Goal: Task Accomplishment & Management: Manage account settings

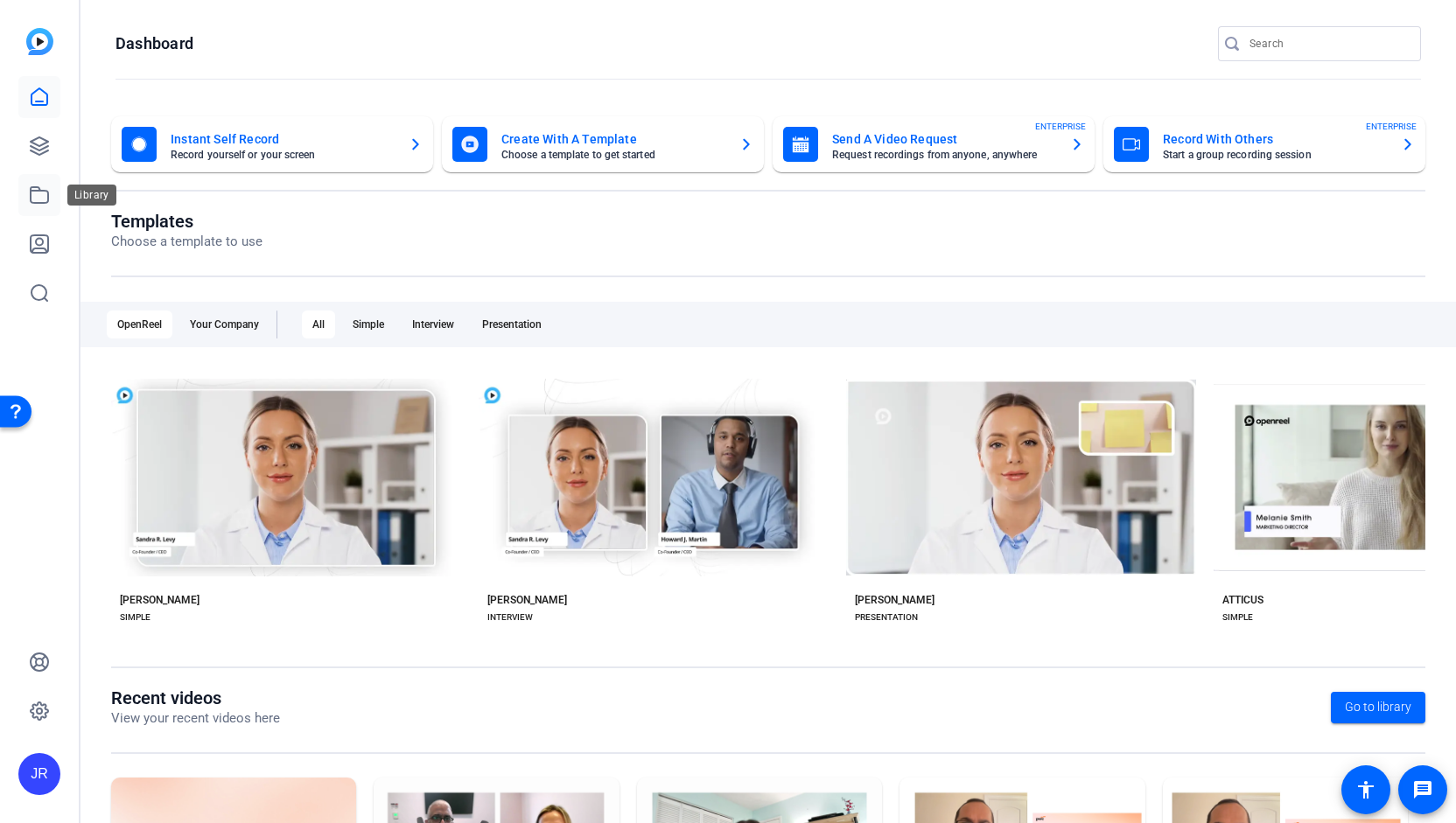
click at [31, 192] on icon at bounding box center [39, 195] width 18 height 16
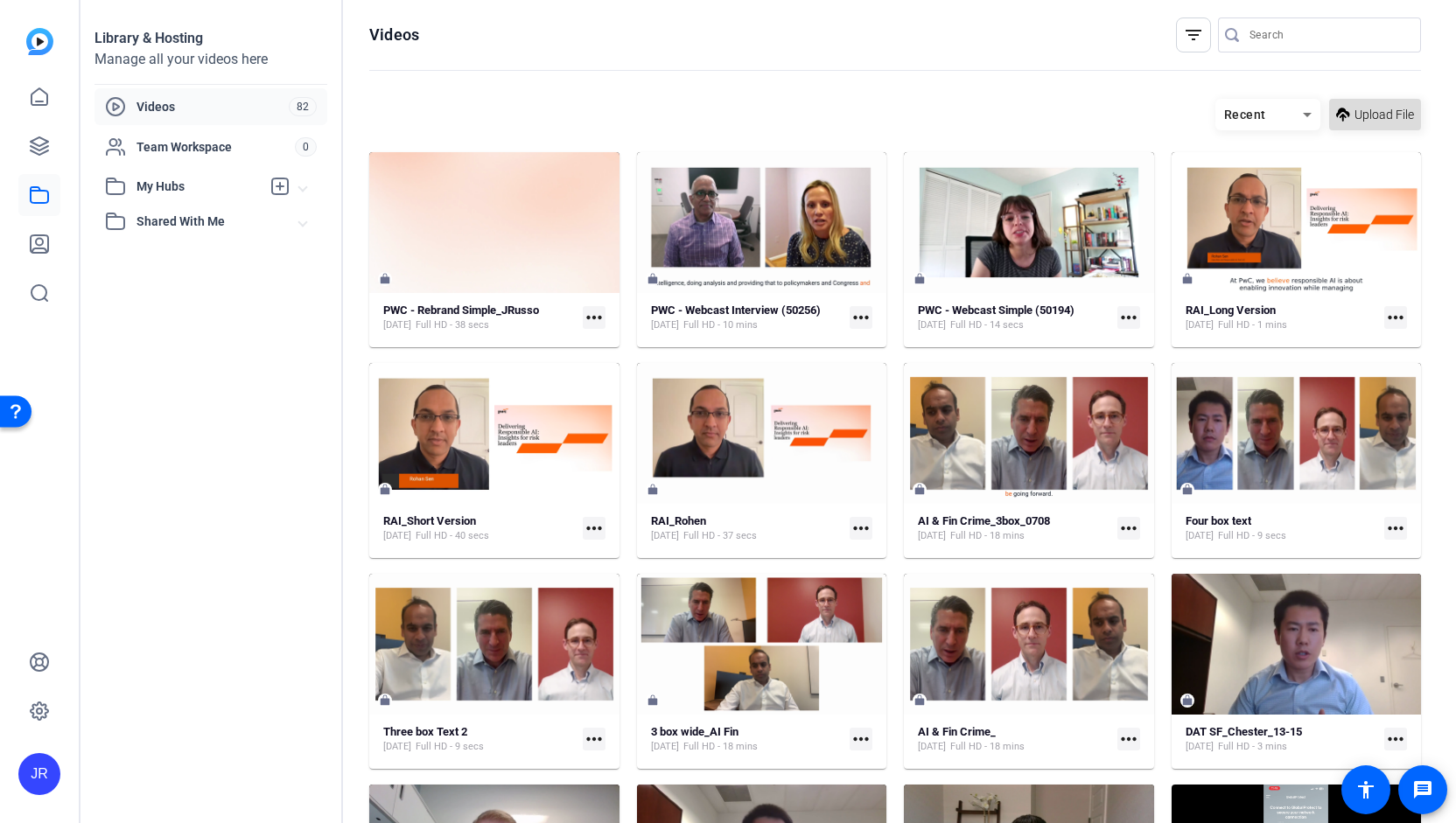
click at [1366, 113] on span "Upload File" at bounding box center [1384, 115] width 60 height 18
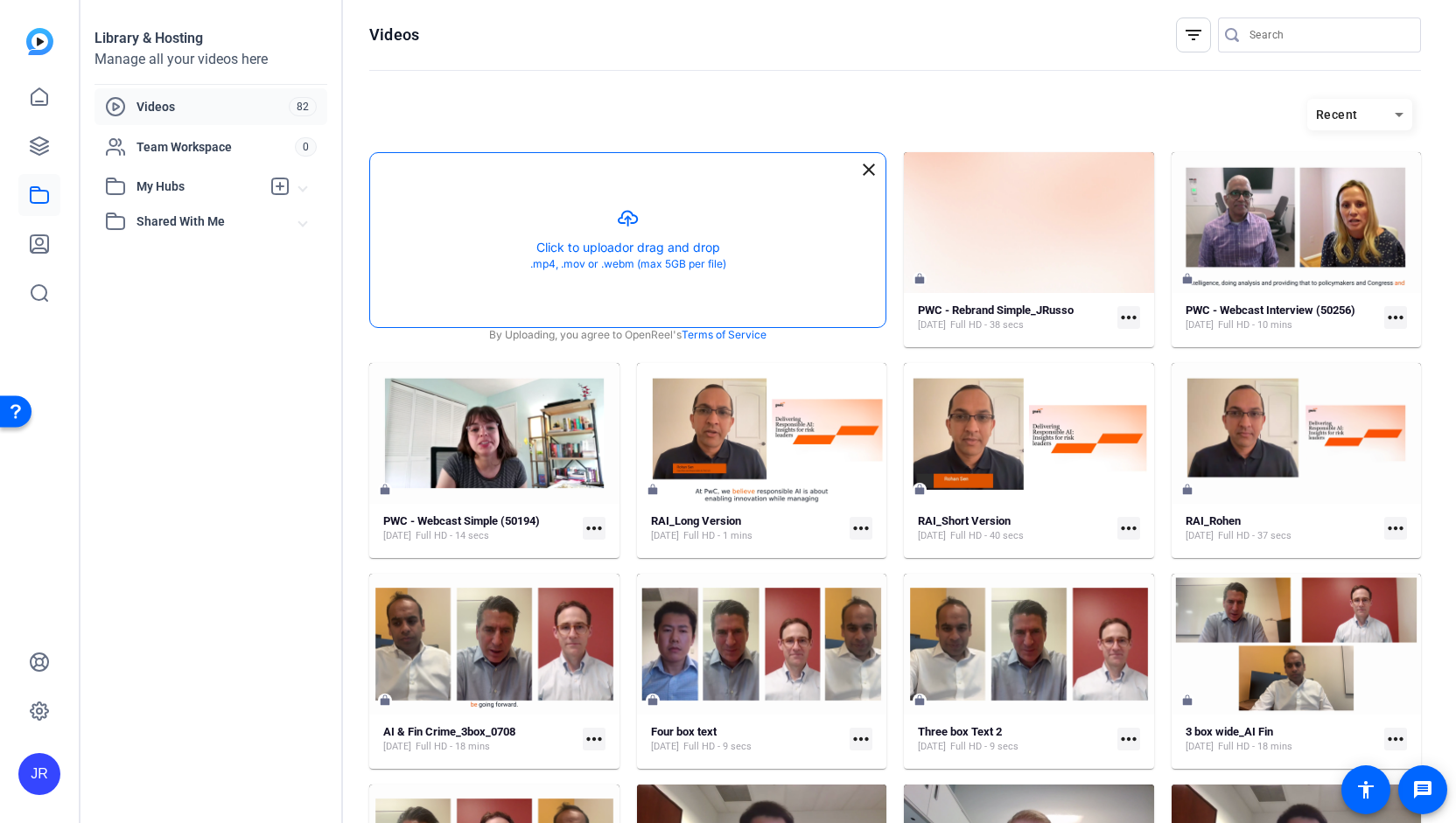
click at [628, 218] on button "button" at bounding box center [628, 240] width 515 height 174
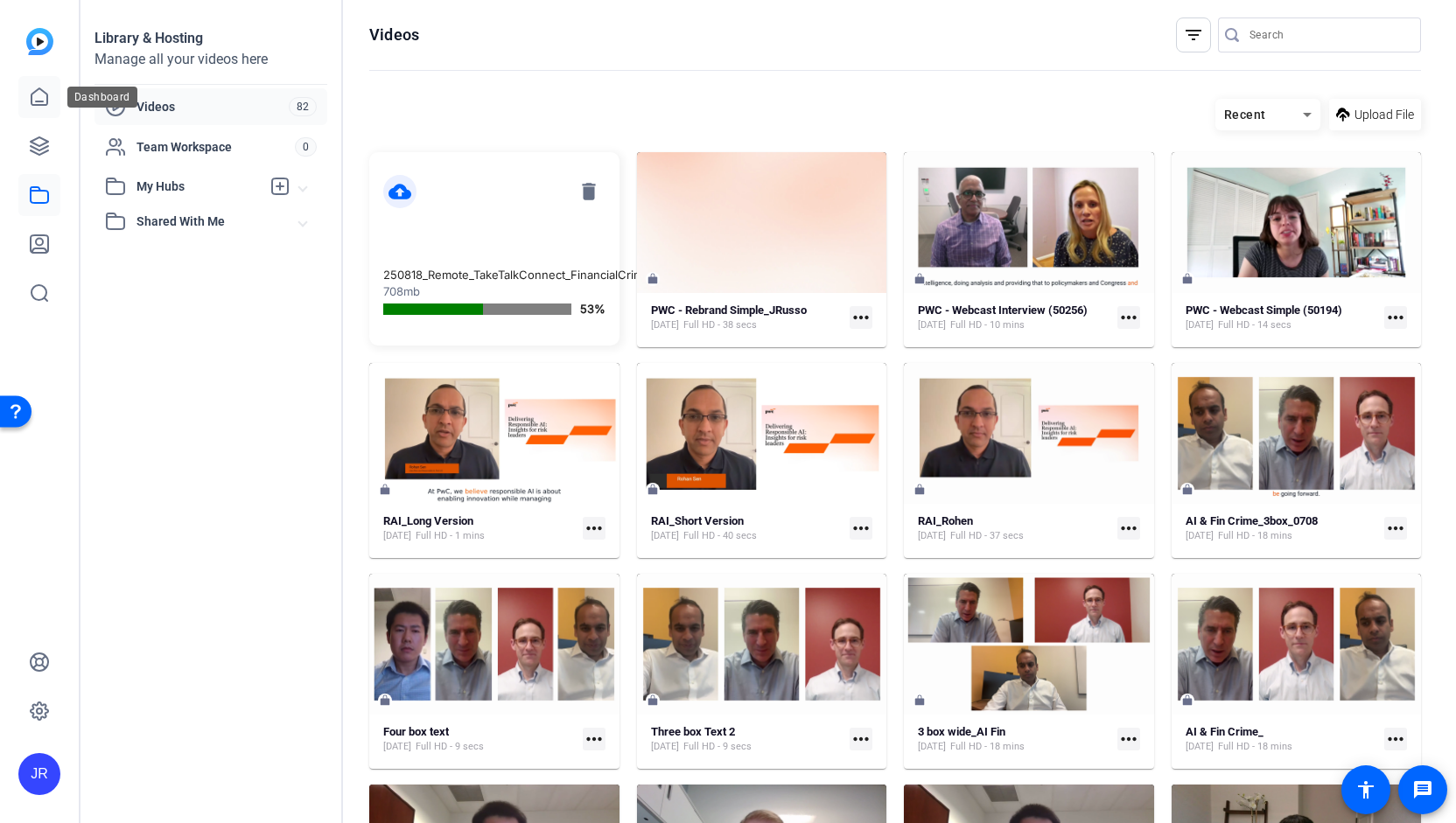
click at [29, 96] on icon at bounding box center [39, 97] width 21 height 21
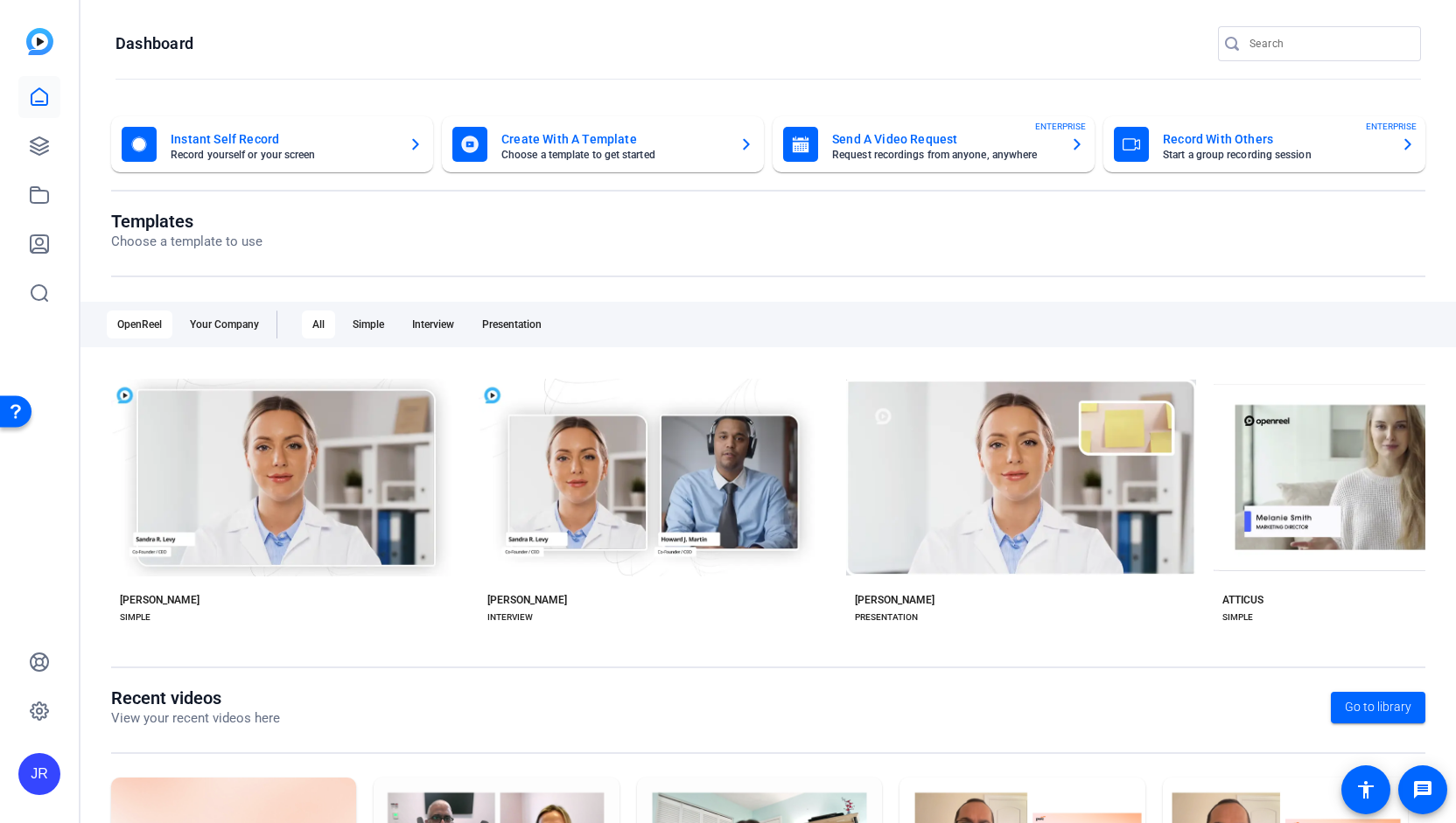
click at [547, 154] on mat-card-subtitle "Choose a template to get started" at bounding box center [613, 154] width 224 height 11
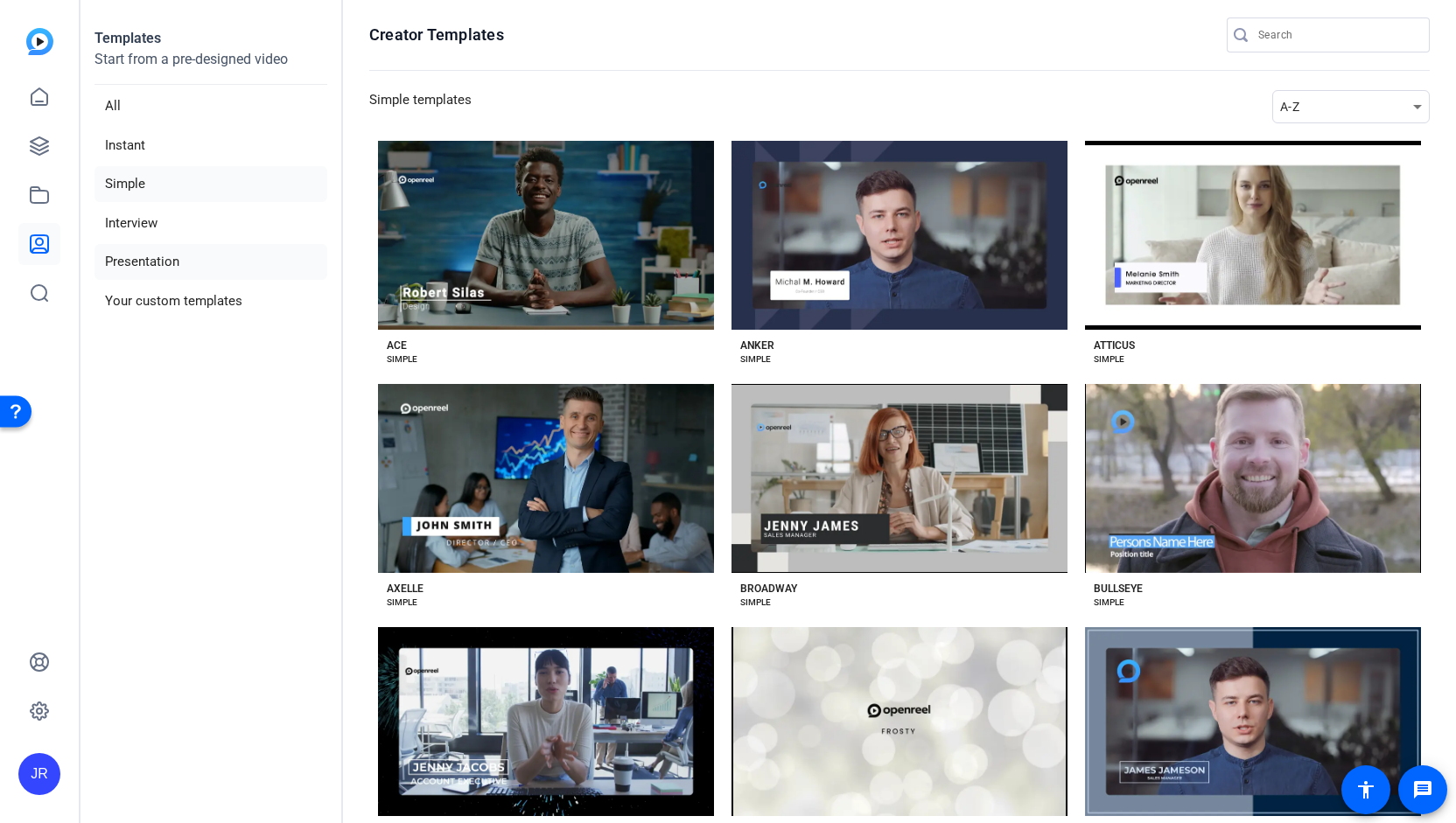
click at [162, 271] on li "Presentation" at bounding box center [211, 261] width 233 height 36
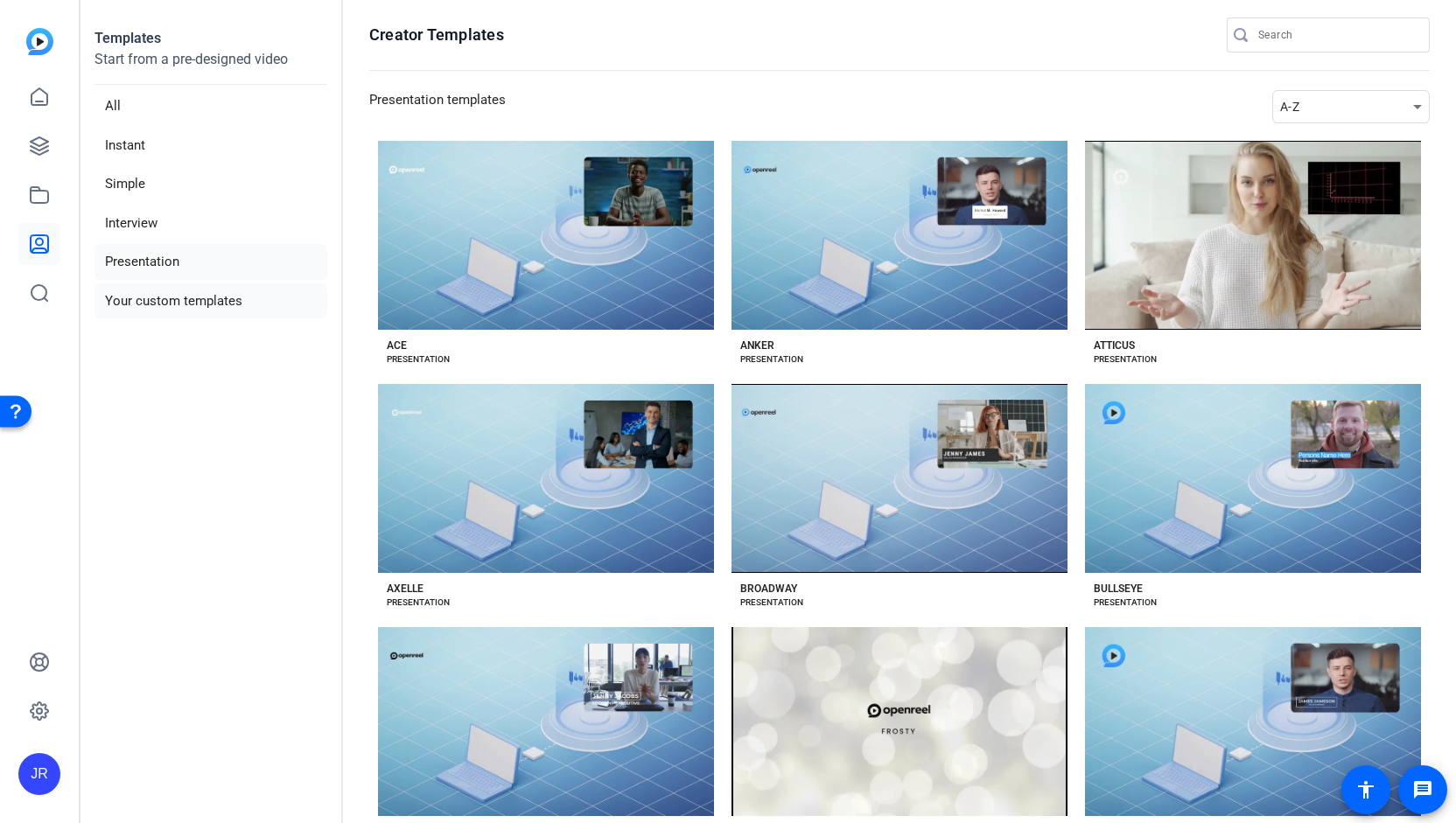
click at [160, 286] on li "Your custom templates" at bounding box center [211, 301] width 233 height 36
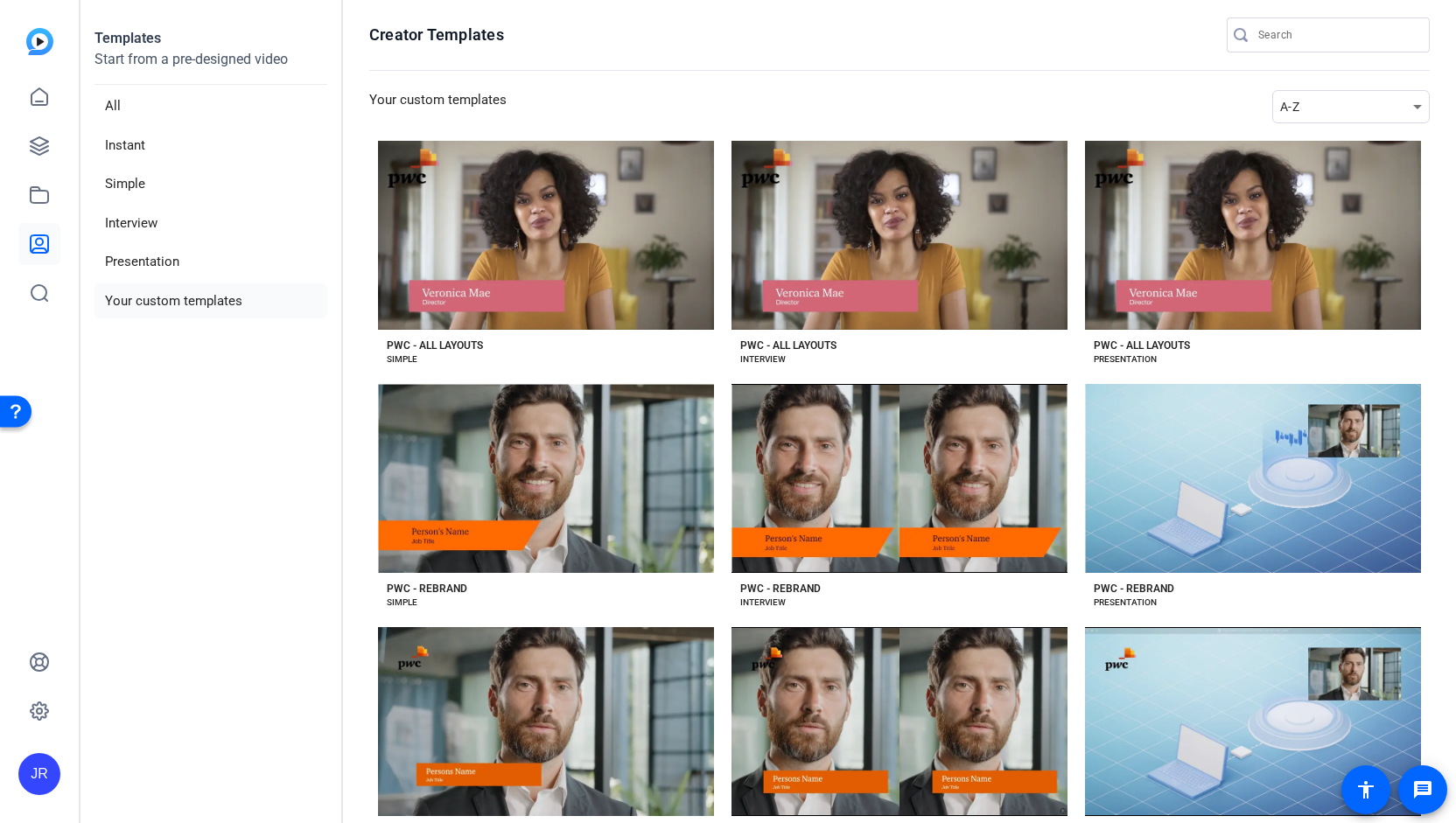
scroll to position [72, 0]
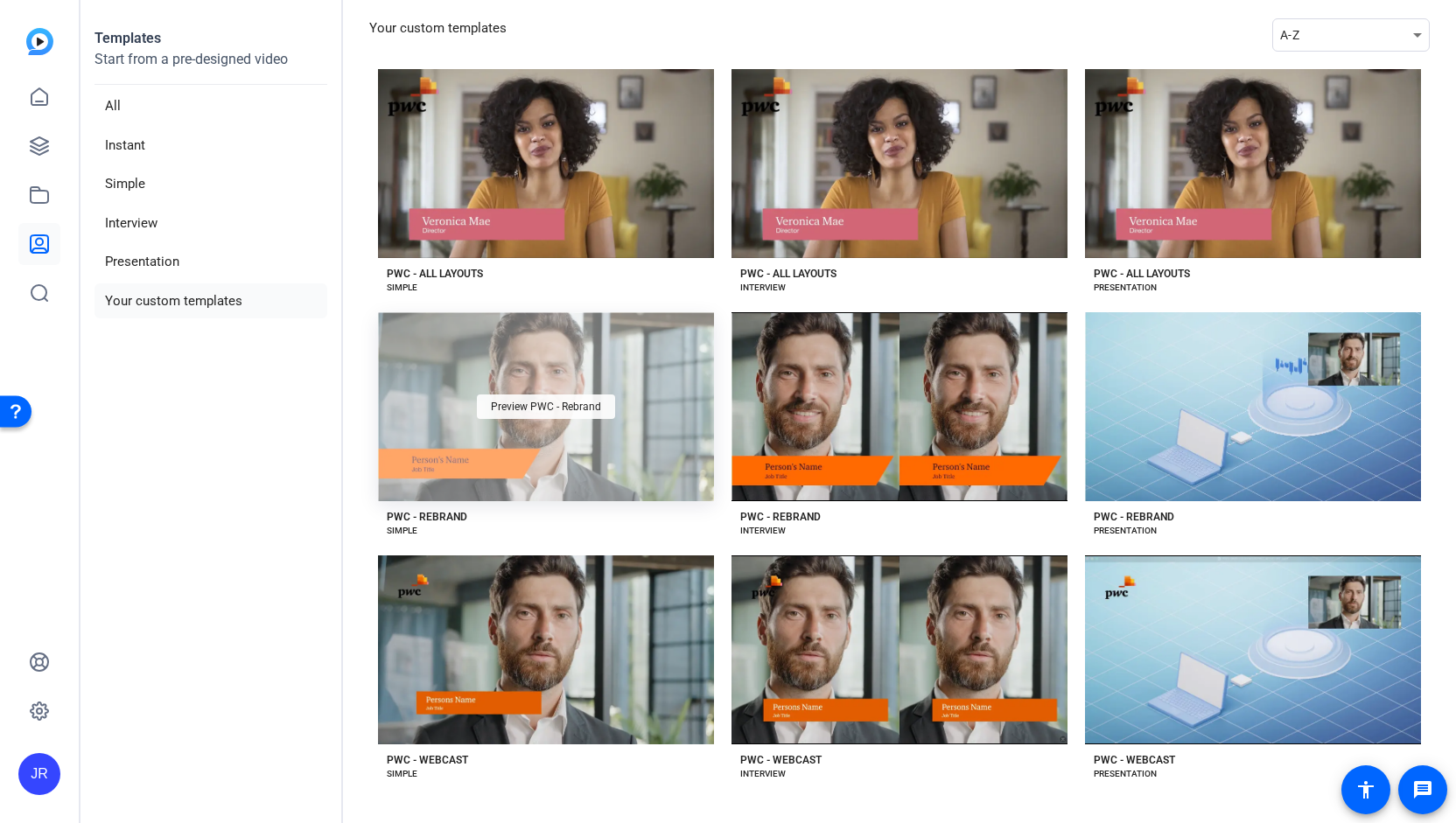
click at [510, 402] on span "Preview PWC - Rebrand" at bounding box center [546, 407] width 111 height 11
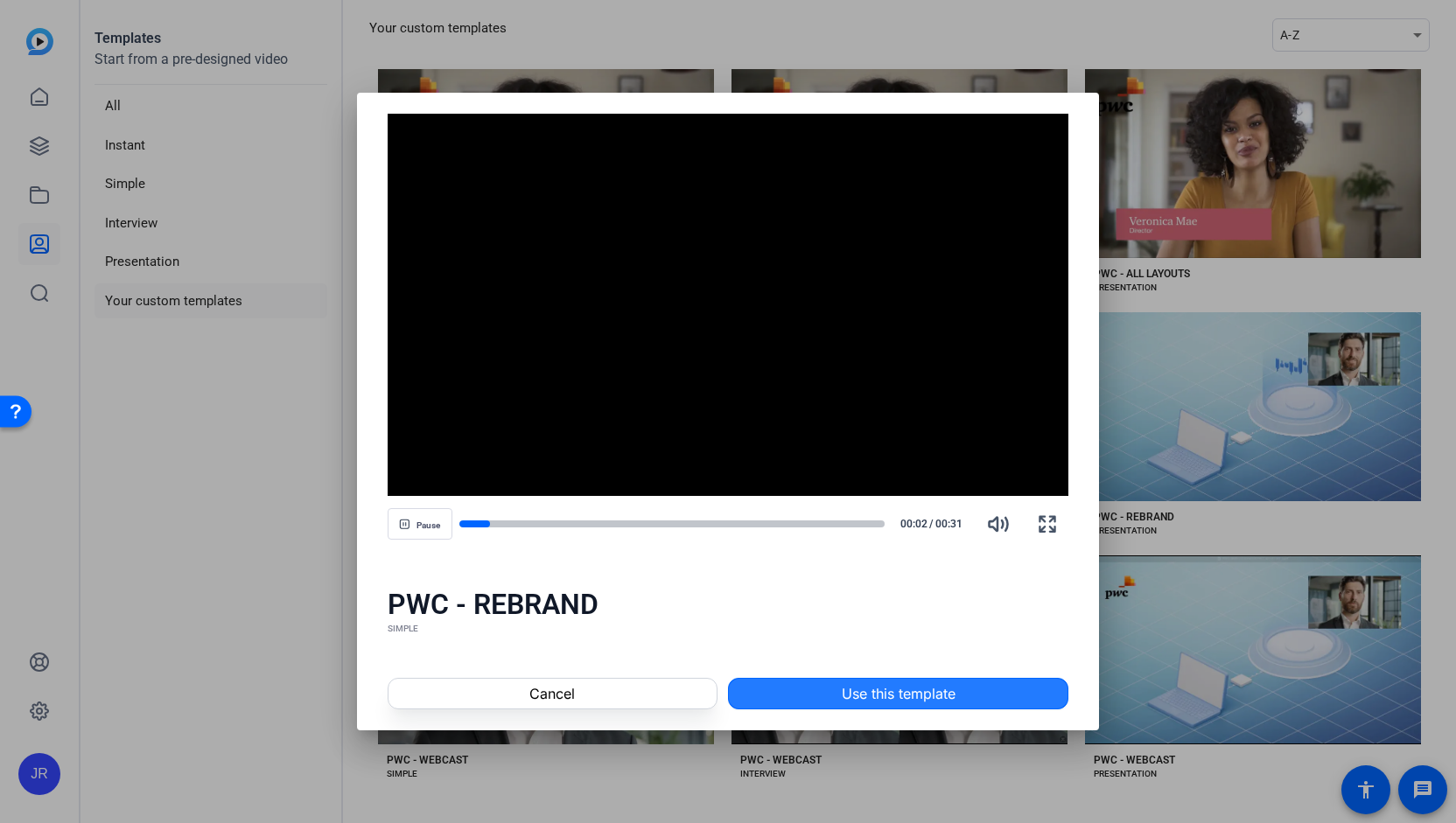
click at [871, 699] on span "Use this template" at bounding box center [899, 694] width 114 height 21
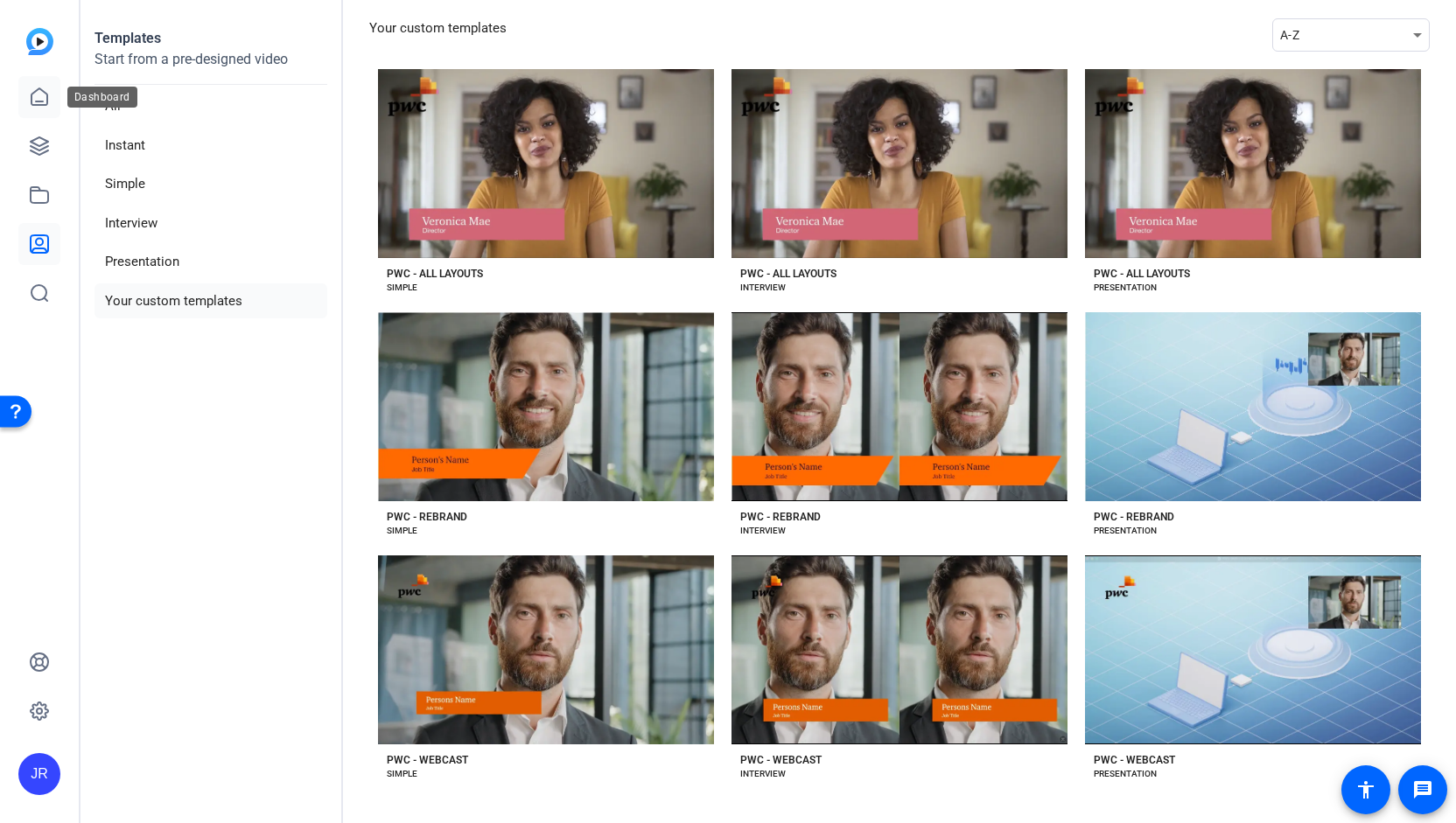
click at [39, 101] on icon at bounding box center [39, 97] width 16 height 17
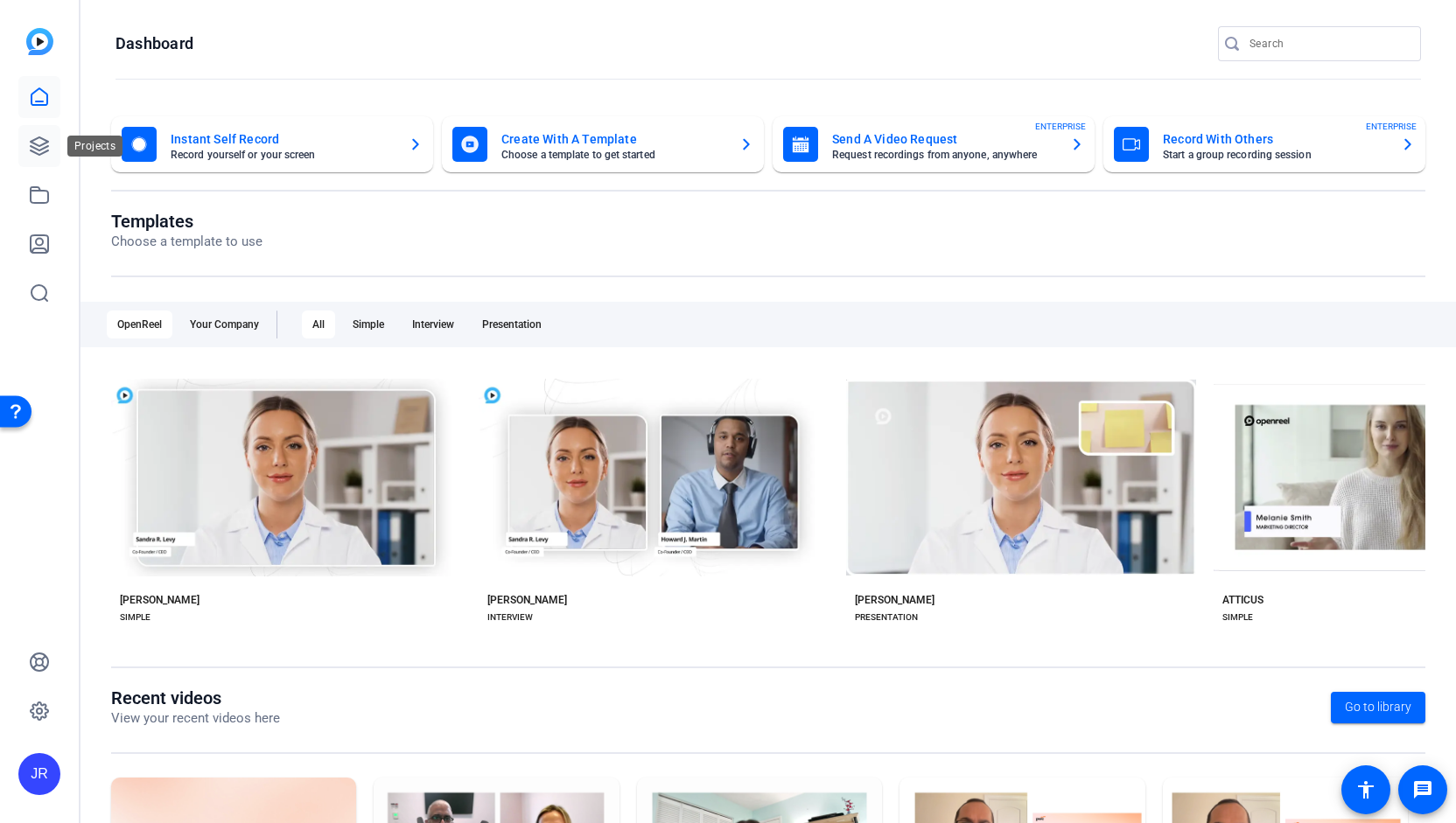
click at [31, 148] on icon at bounding box center [39, 147] width 21 height 21
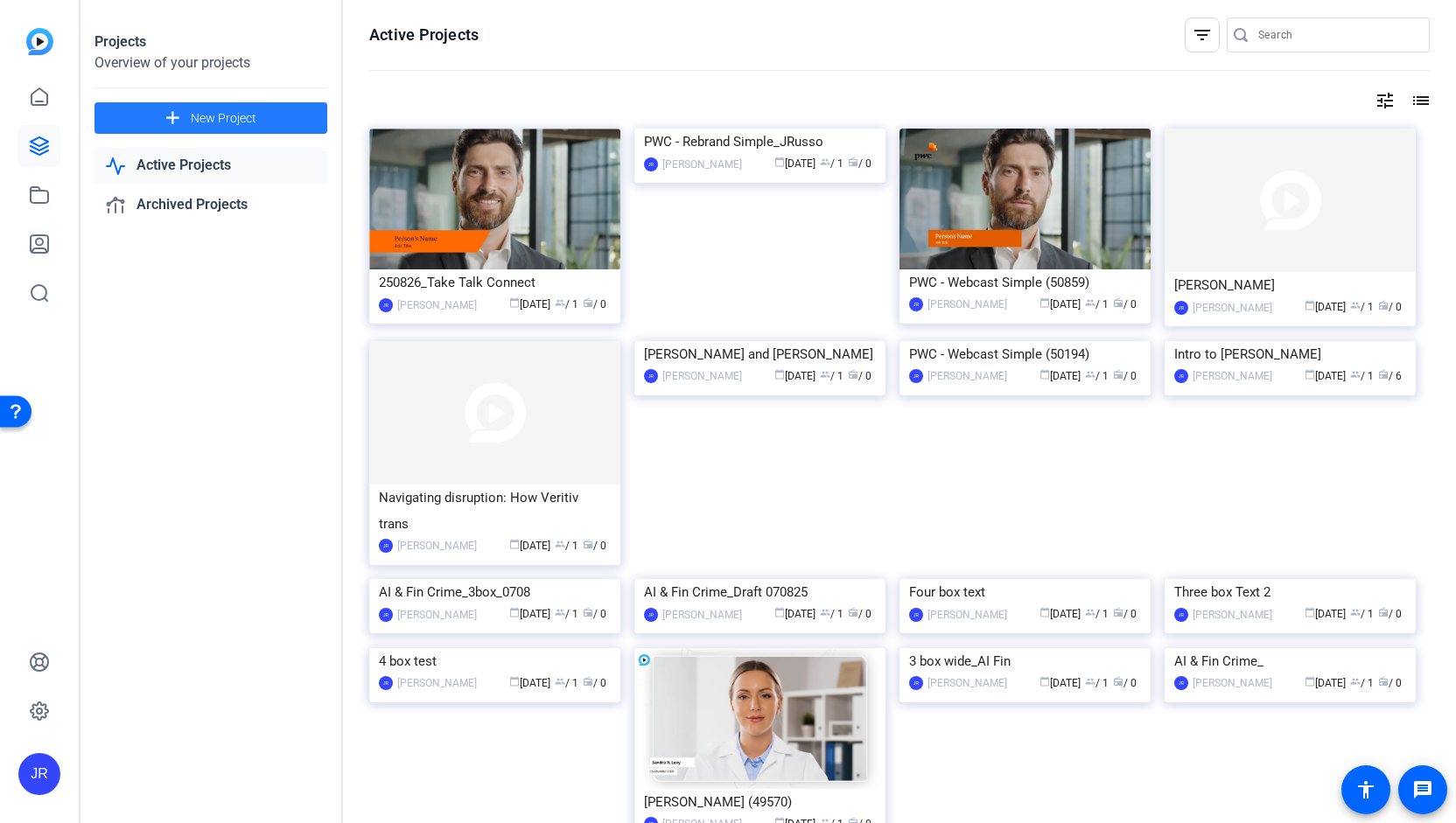
click at [237, 117] on span "New Project" at bounding box center [223, 118] width 66 height 18
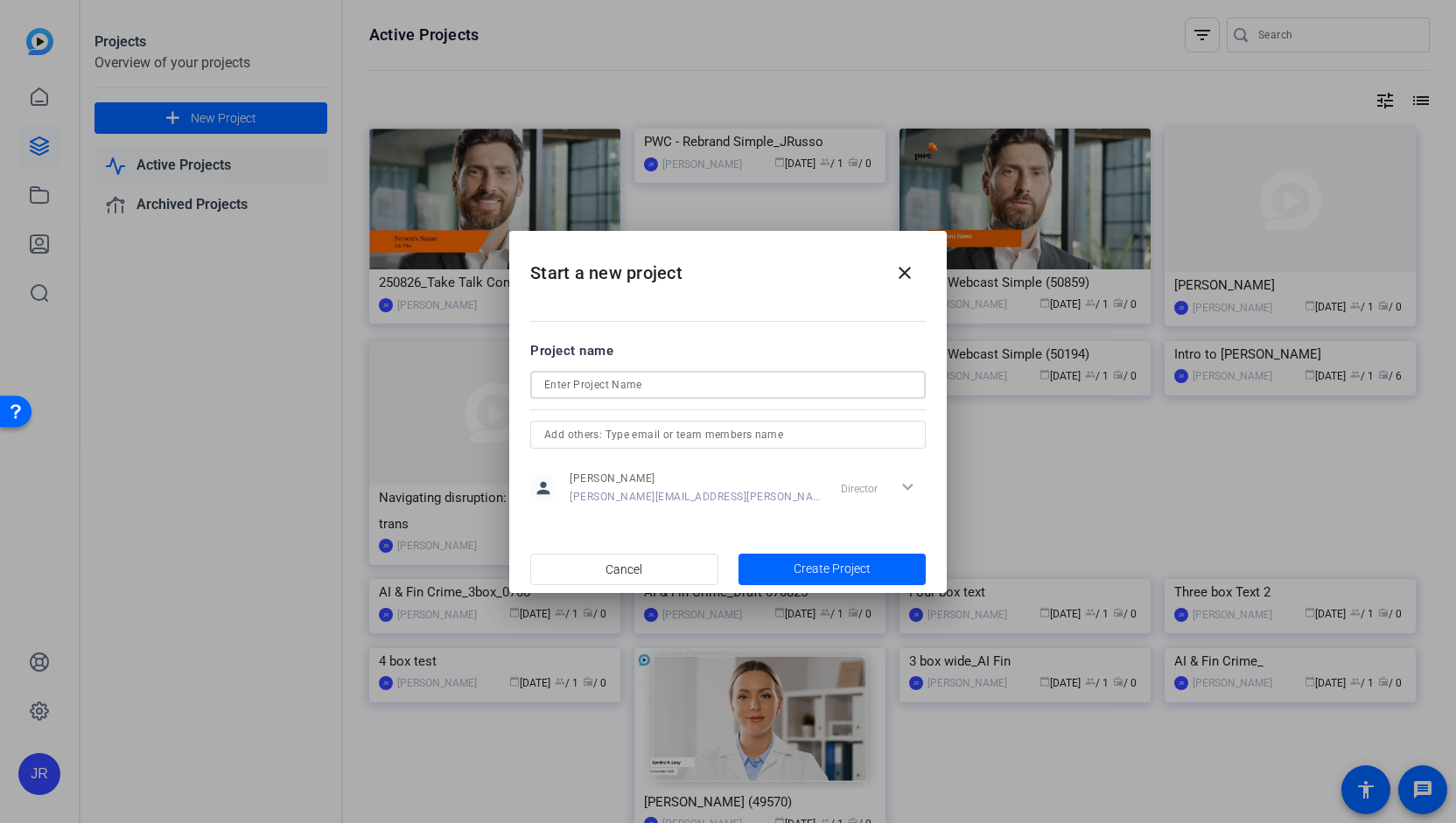
drag, startPoint x: 686, startPoint y: 386, endPoint x: 526, endPoint y: 385, distance: 160.0
click at [526, 385] on mat-dialog-content "Project name person [PERSON_NAME] [PERSON_NAME][EMAIL_ADDRESS][PERSON_NAME][DOM…" at bounding box center [728, 423] width 437 height 243
paste input "Next Move video: AI action plan"
type input "Next Move video: AI action plan"
click at [876, 570] on span "button" at bounding box center [832, 569] width 188 height 42
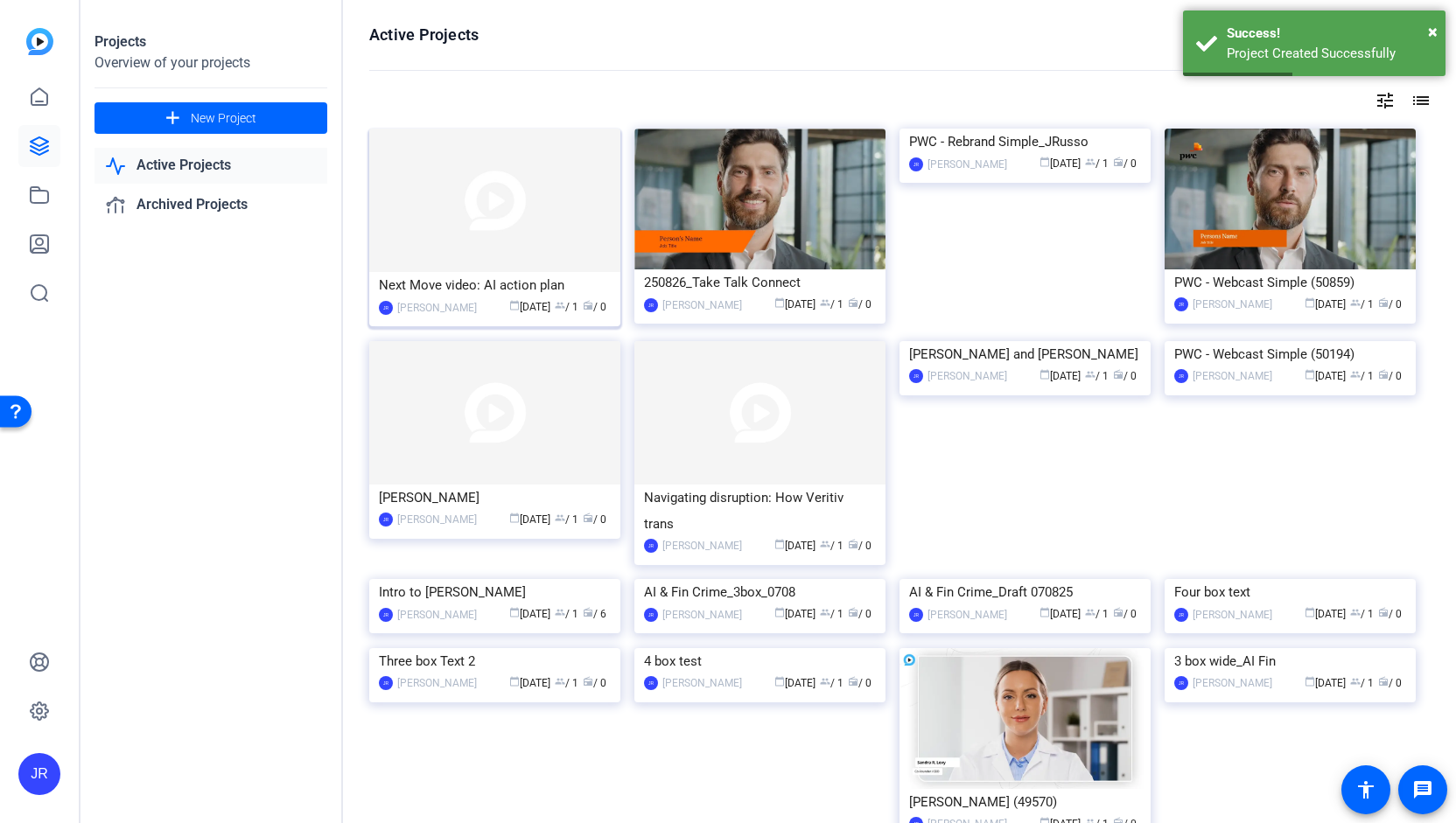
click at [513, 286] on div "Next Move video: AI action plan" at bounding box center [495, 285] width 232 height 26
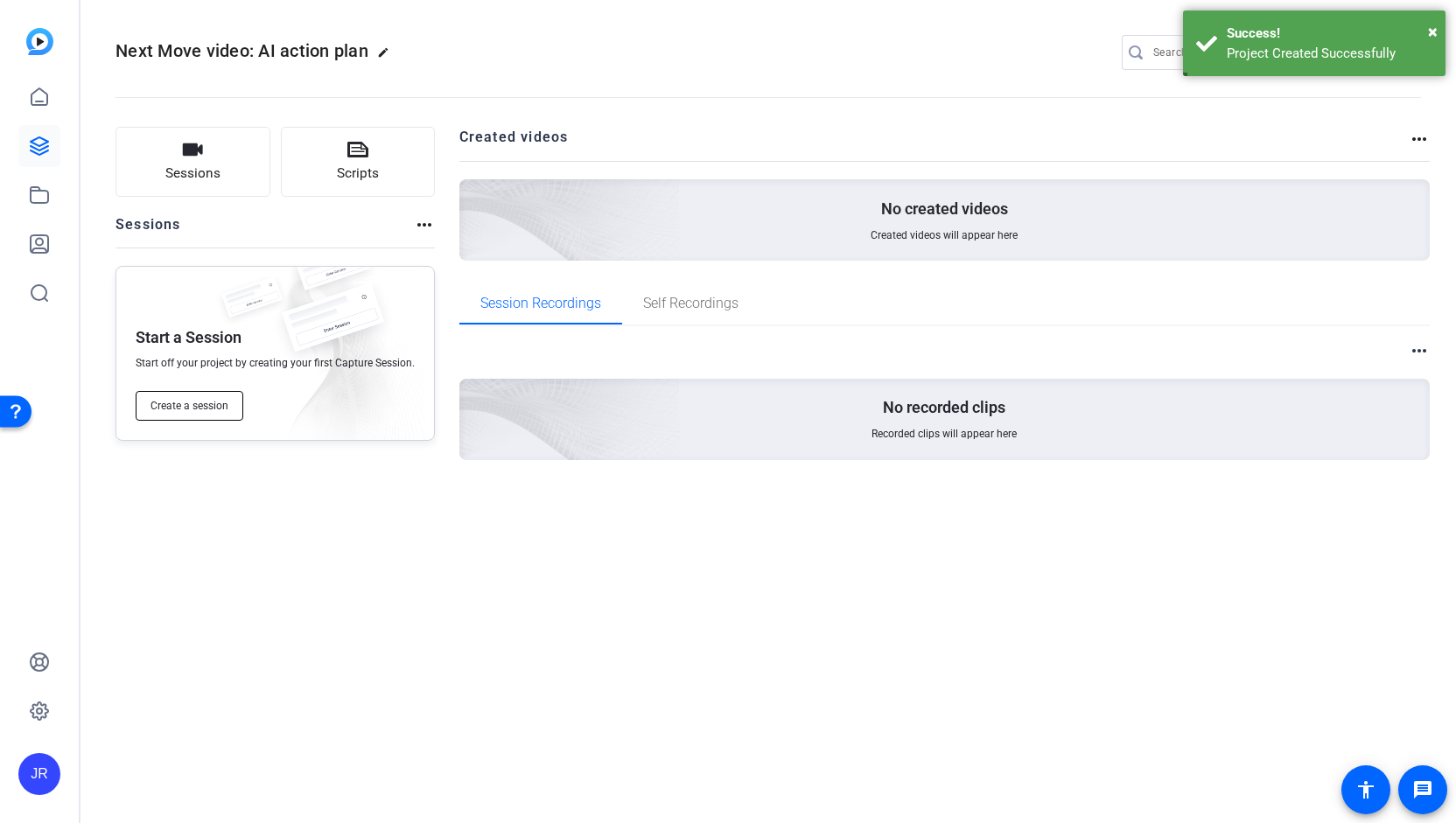
click at [190, 416] on button "Create a session" at bounding box center [190, 406] width 108 height 30
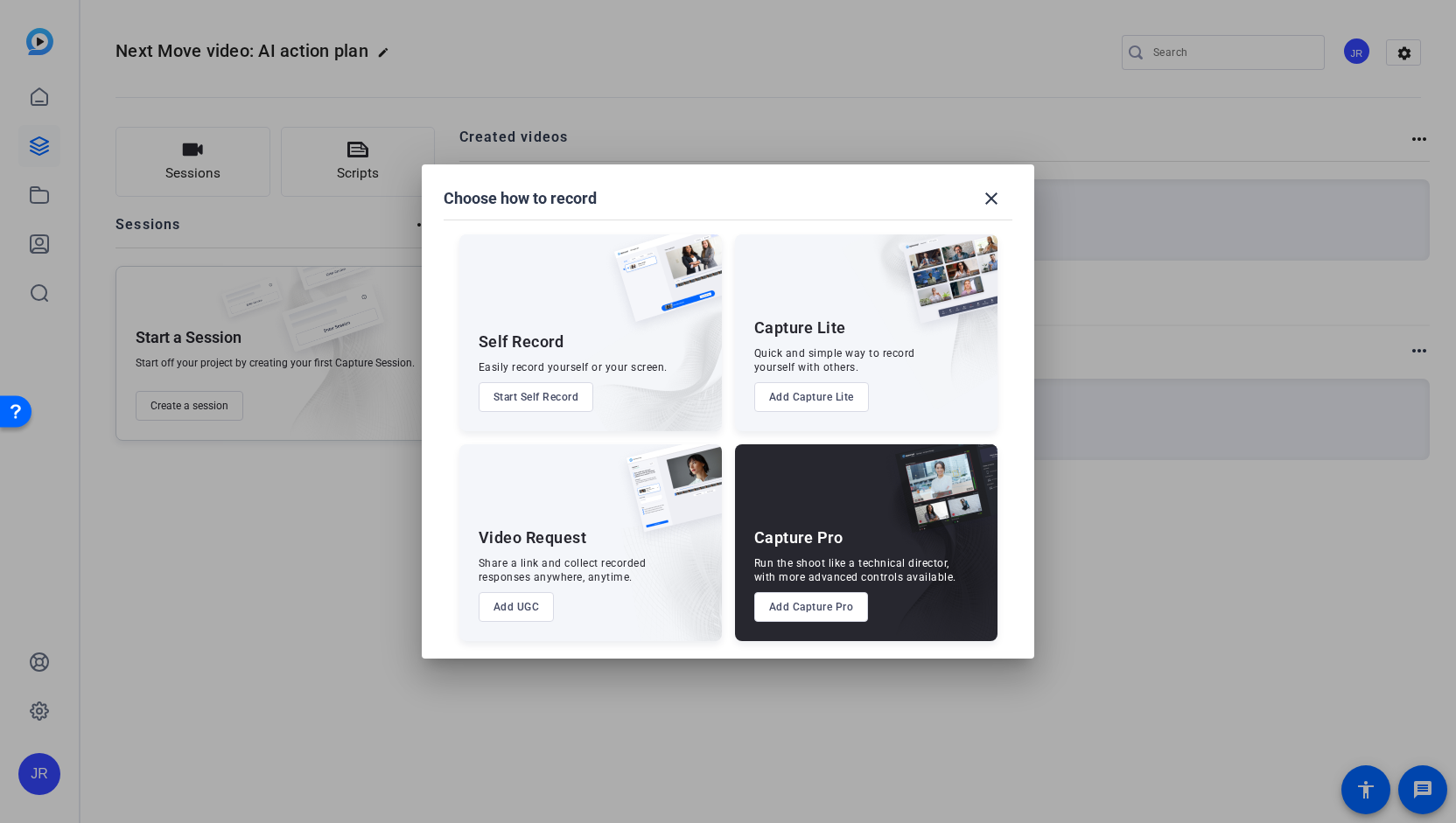
click at [822, 610] on button "Add Capture Pro" at bounding box center [811, 607] width 115 height 30
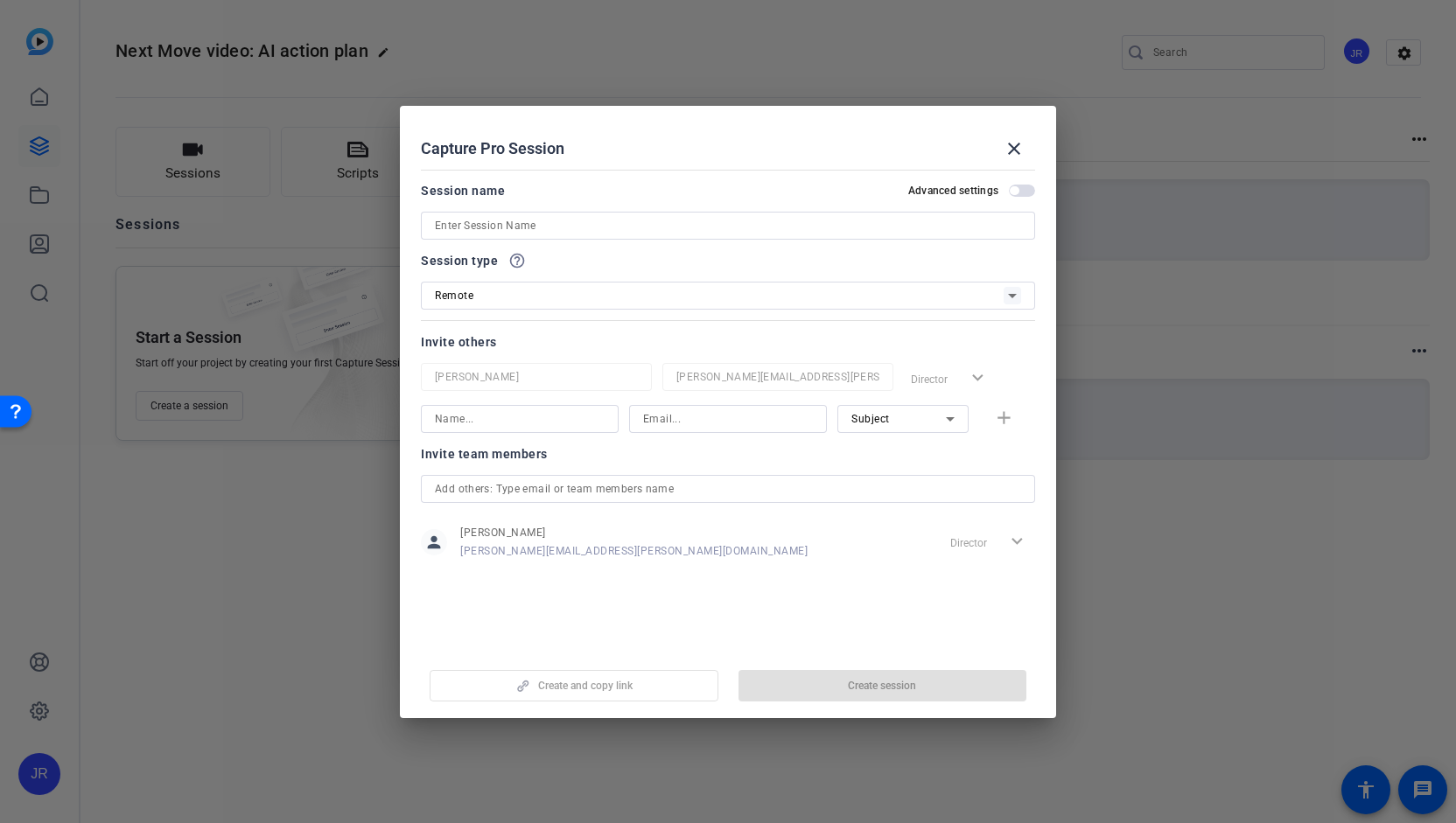
click at [459, 237] on div at bounding box center [728, 225] width 586 height 28
paste input "Next Move video: AI action plan"
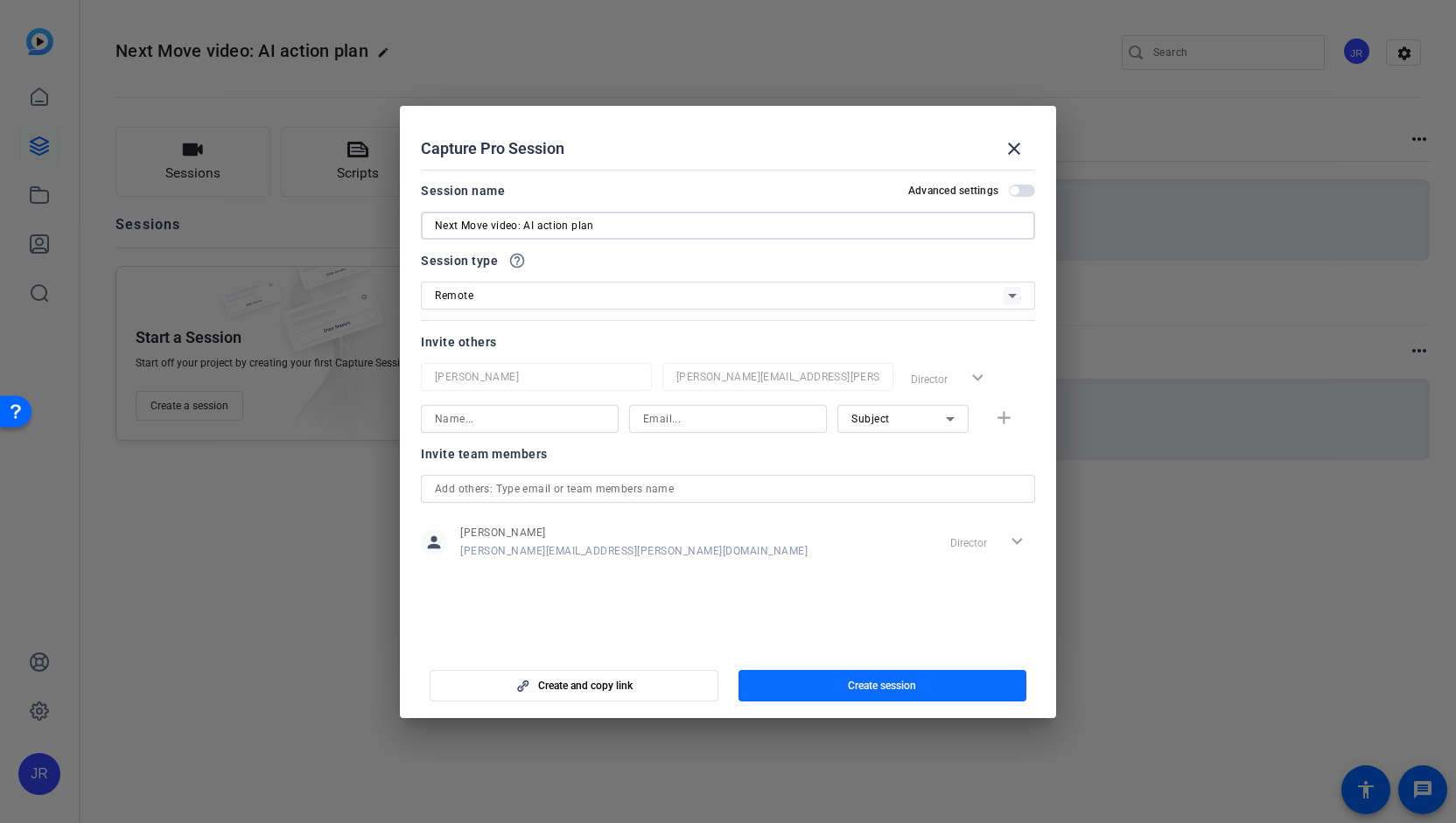
type input "Next Move video: AI action plan"
click at [854, 686] on span "Create session" at bounding box center [882, 686] width 68 height 14
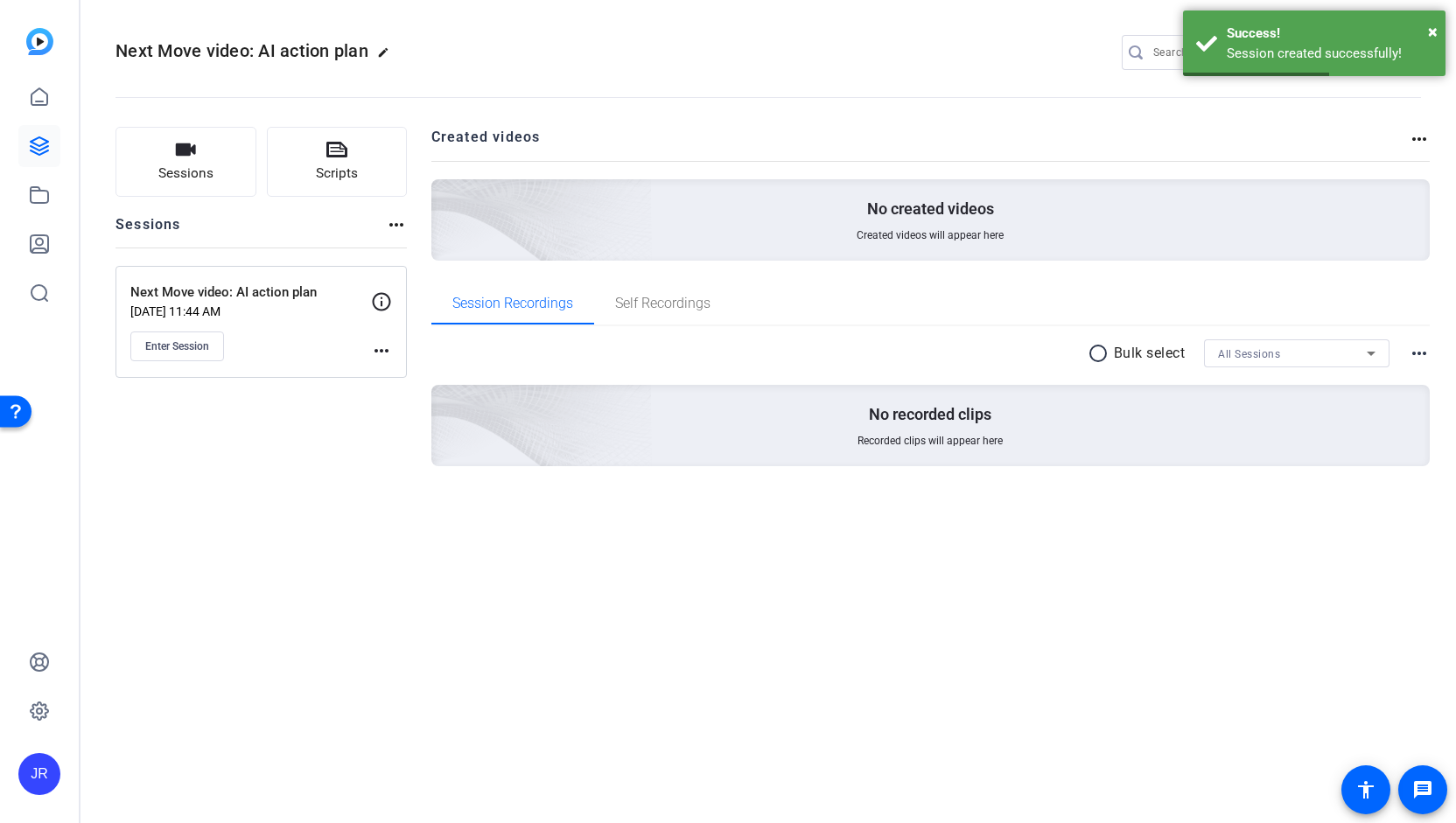
click at [387, 349] on mat-icon "more_horiz" at bounding box center [382, 351] width 21 height 21
click at [407, 381] on span "Edit Session" at bounding box center [425, 376] width 80 height 21
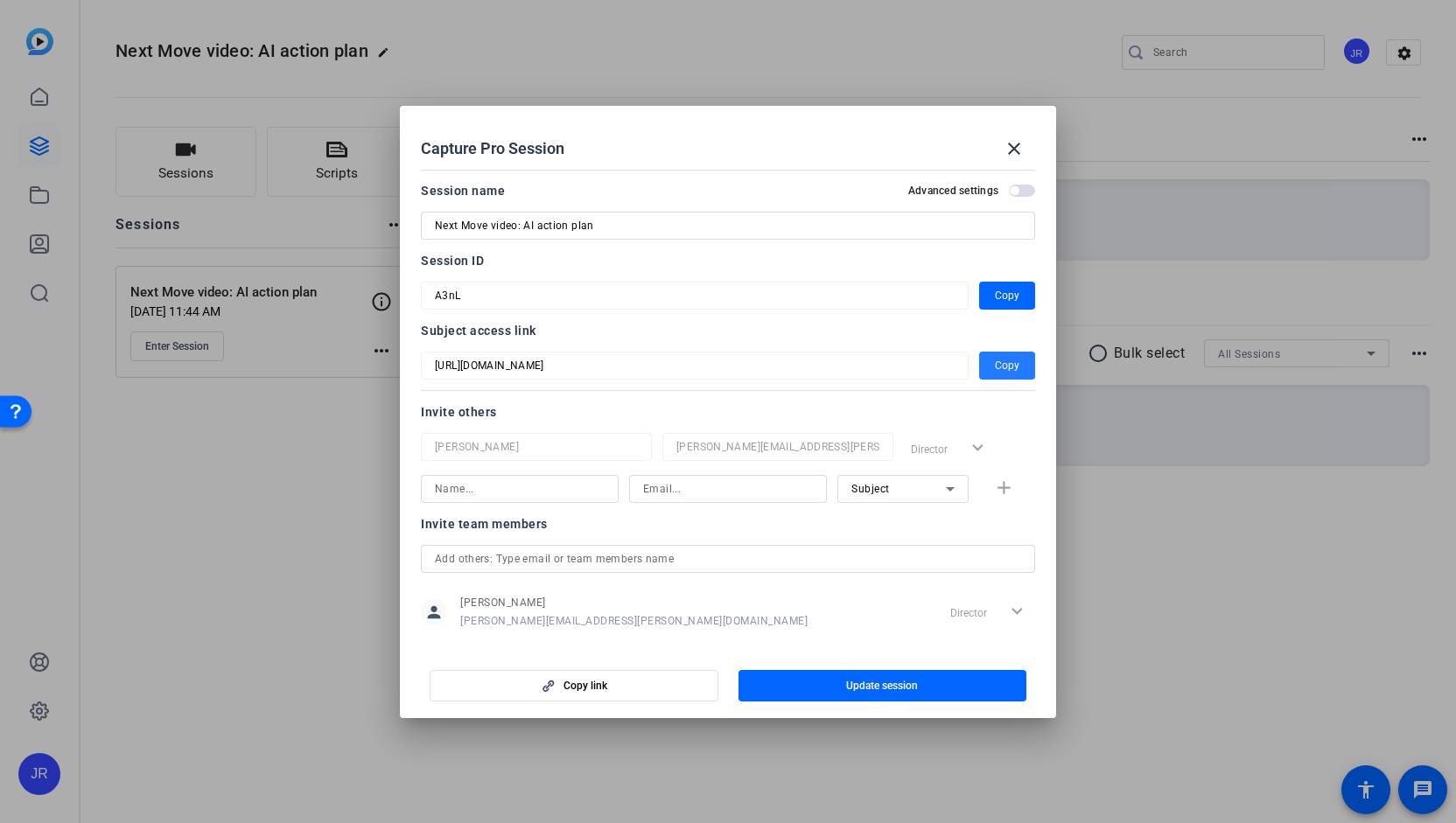
click at [1009, 370] on span "button" at bounding box center [1008, 366] width 56 height 42
